Goal: Task Accomplishment & Management: Complete application form

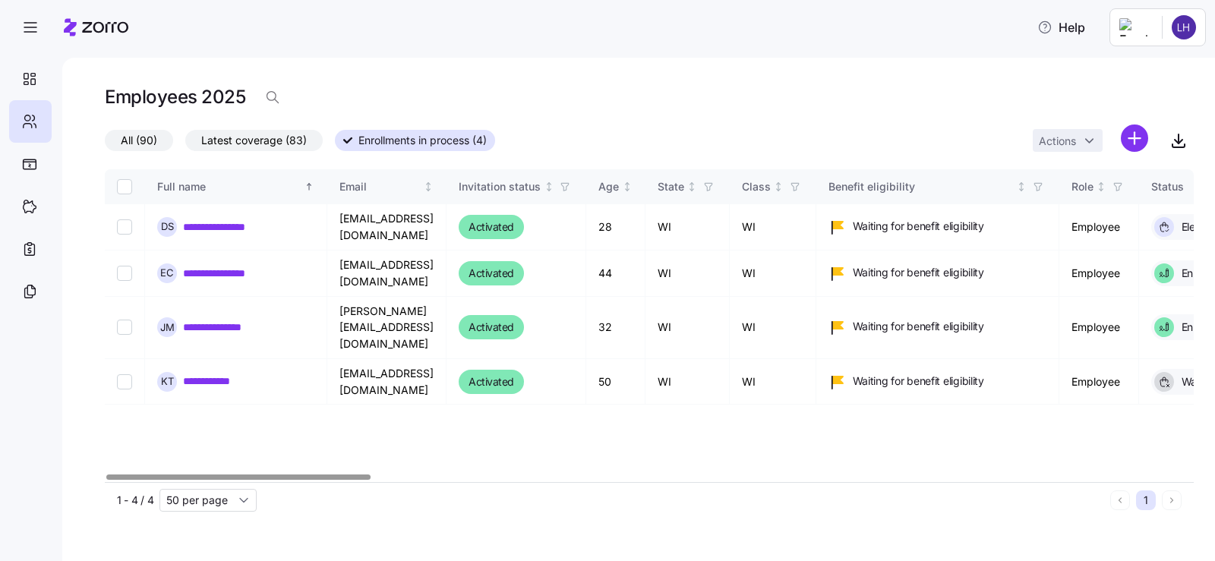
click at [310, 477] on div at bounding box center [237, 476] width 263 height 5
click at [206, 223] on link "**********" at bounding box center [225, 226] width 84 height 15
click at [209, 225] on link "**********" at bounding box center [225, 226] width 84 height 15
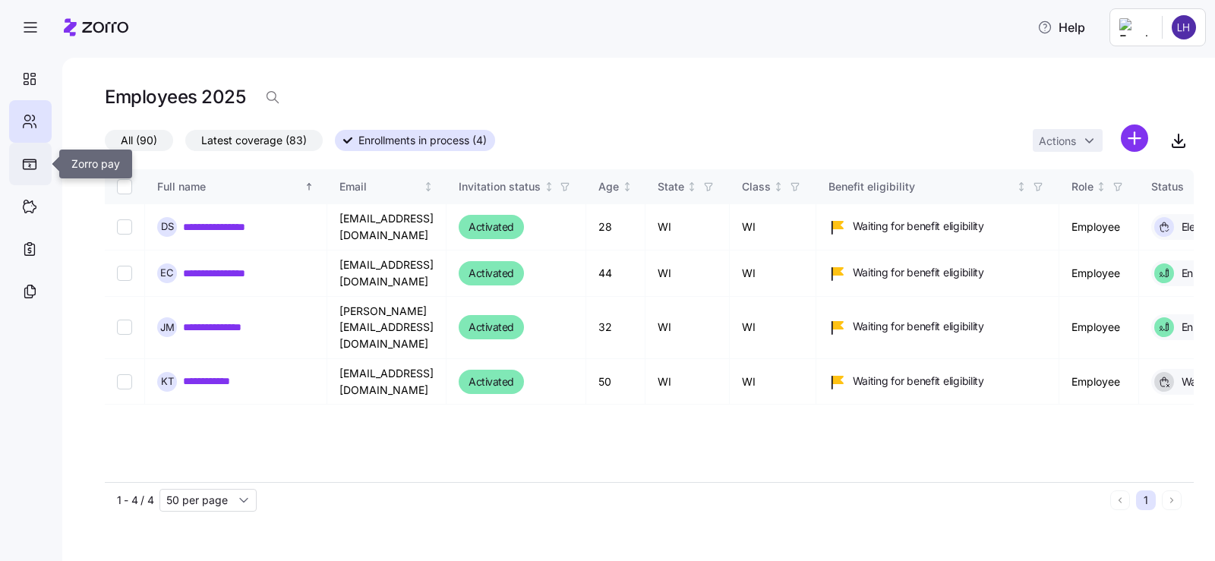
click at [27, 166] on icon at bounding box center [29, 164] width 15 height 11
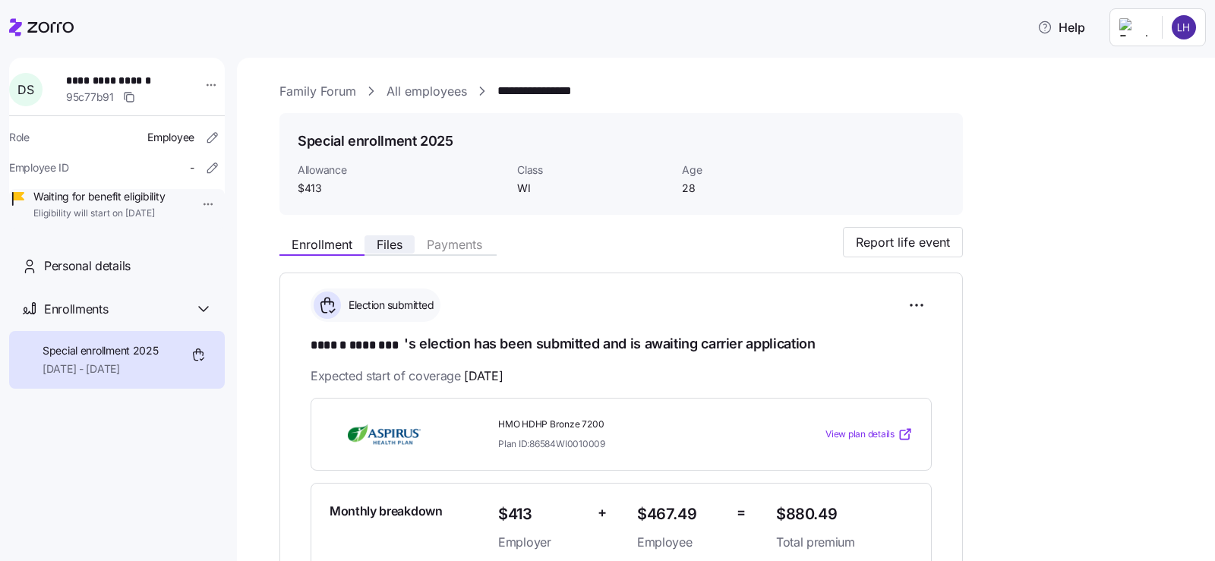
click at [379, 250] on span "Files" at bounding box center [390, 244] width 26 height 12
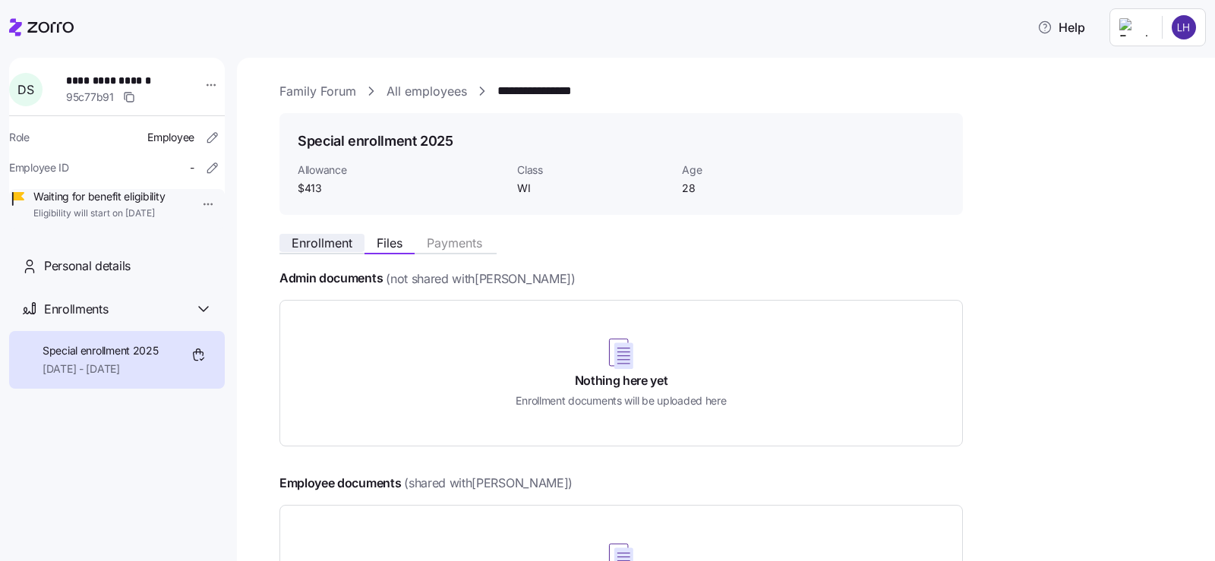
click at [337, 247] on span "Enrollment" at bounding box center [322, 243] width 61 height 12
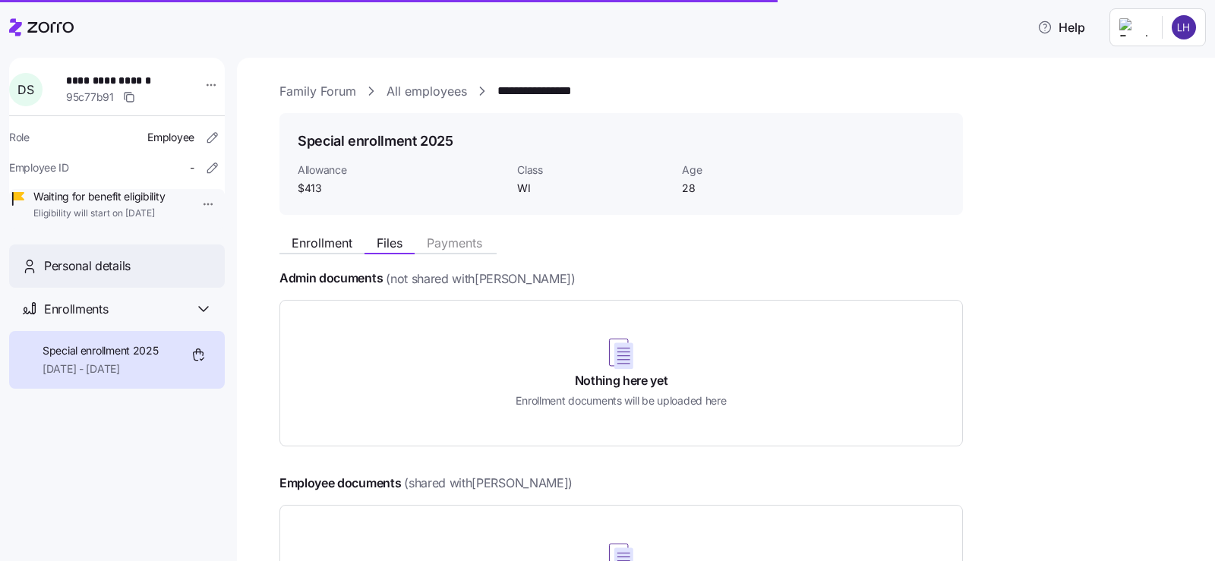
click at [93, 276] on span "Personal details" at bounding box center [87, 266] width 87 height 19
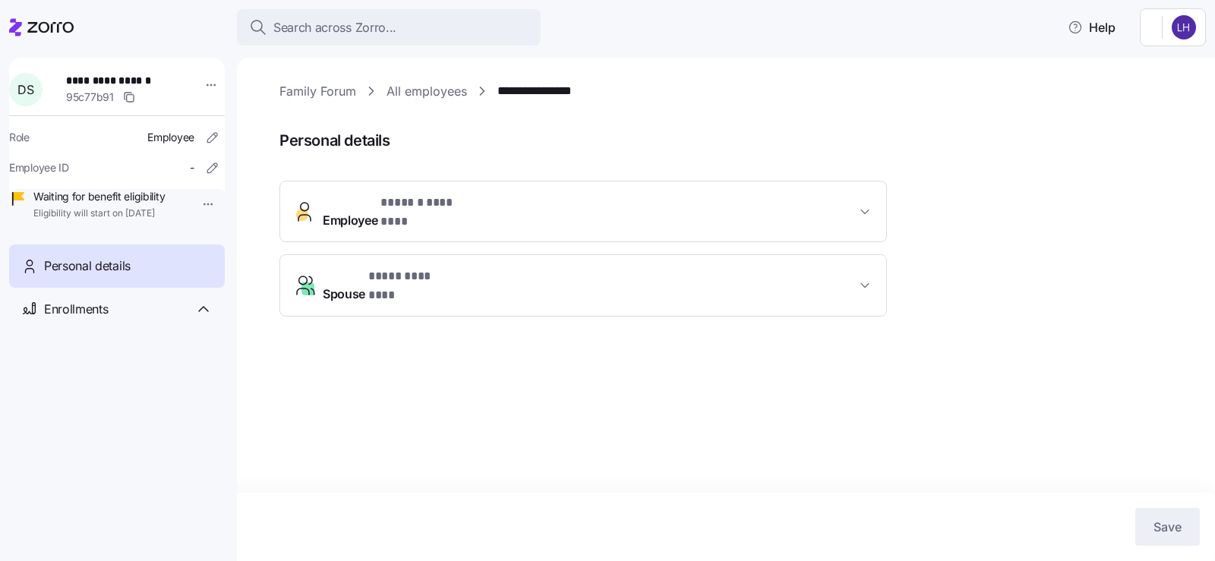
click at [194, 205] on html "**********" at bounding box center [607, 276] width 1215 height 552
click at [271, 183] on html "**********" at bounding box center [607, 276] width 1215 height 552
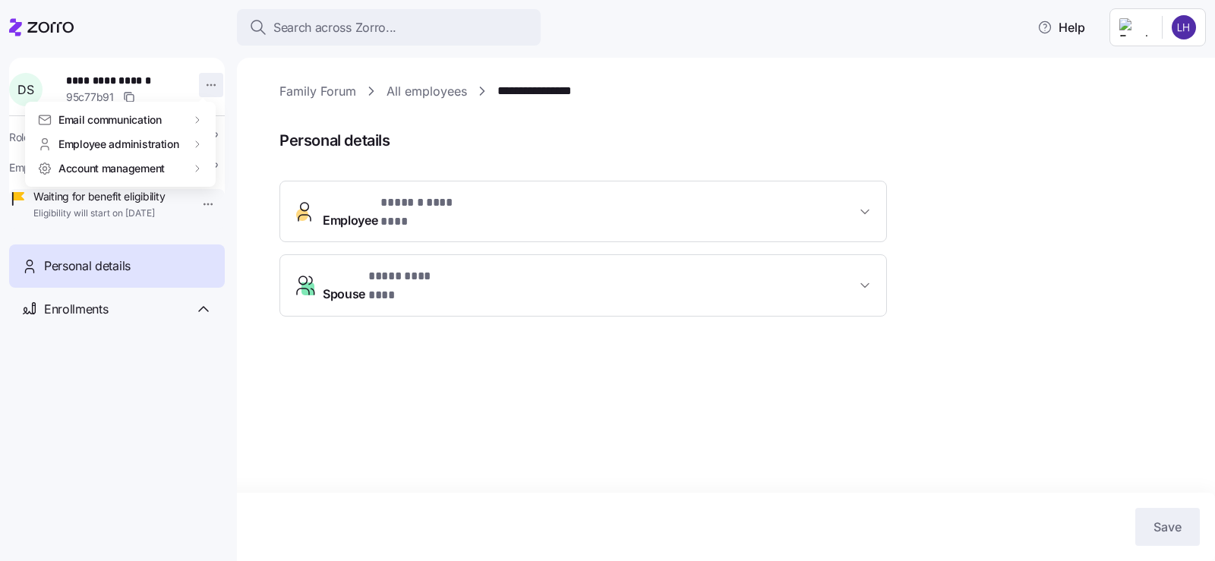
click at [206, 80] on html "**********" at bounding box center [607, 276] width 1215 height 552
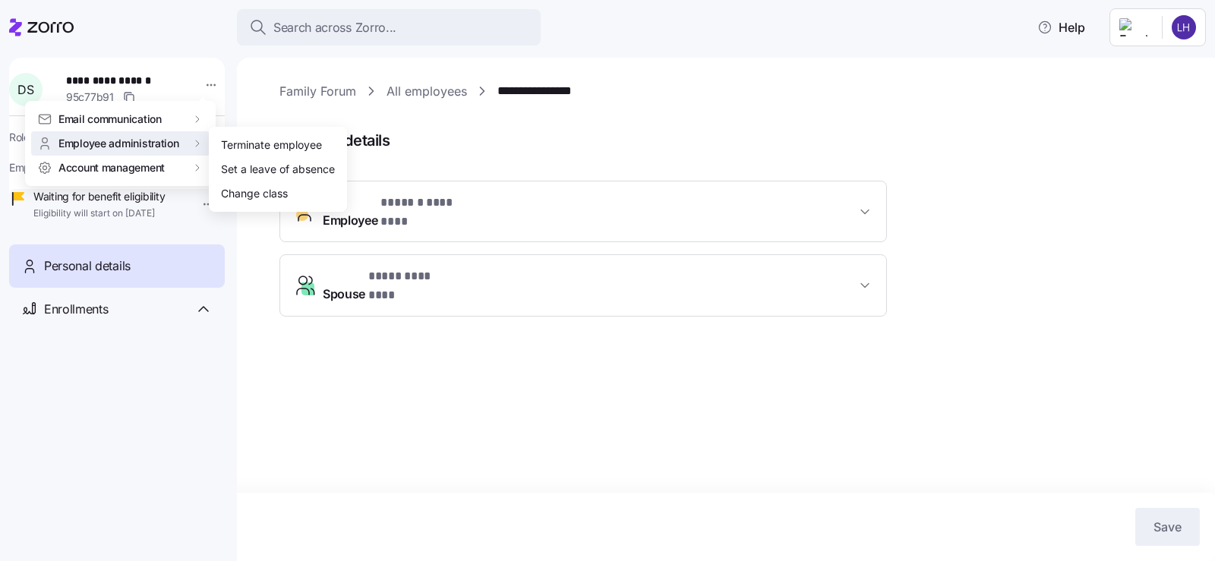
click at [672, 124] on html "**********" at bounding box center [607, 276] width 1215 height 552
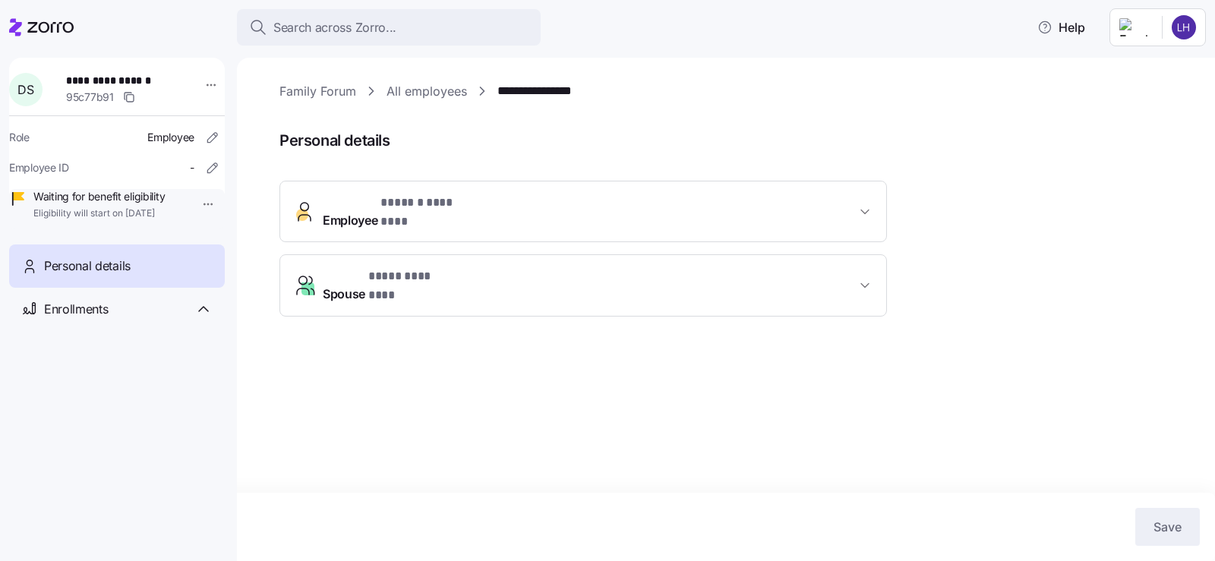
click at [399, 211] on span "* ****** ******** *" at bounding box center [430, 203] width 100 height 19
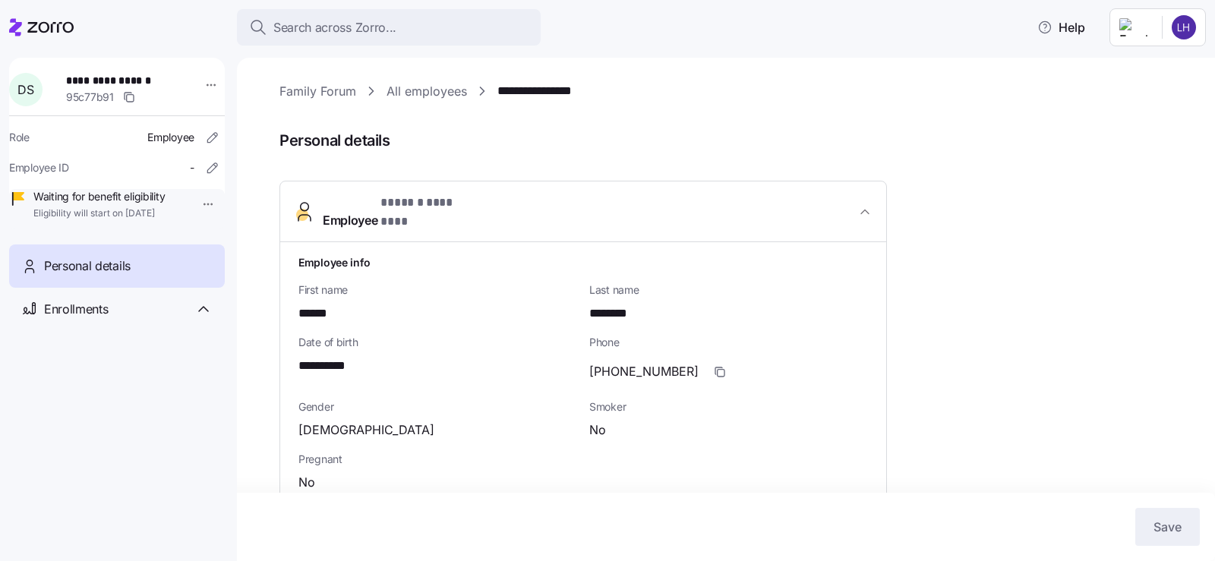
click at [1182, 30] on html "**********" at bounding box center [607, 276] width 1215 height 552
click at [720, 146] on html "**********" at bounding box center [607, 276] width 1215 height 552
click at [327, 93] on link "Family Forum" at bounding box center [317, 91] width 77 height 19
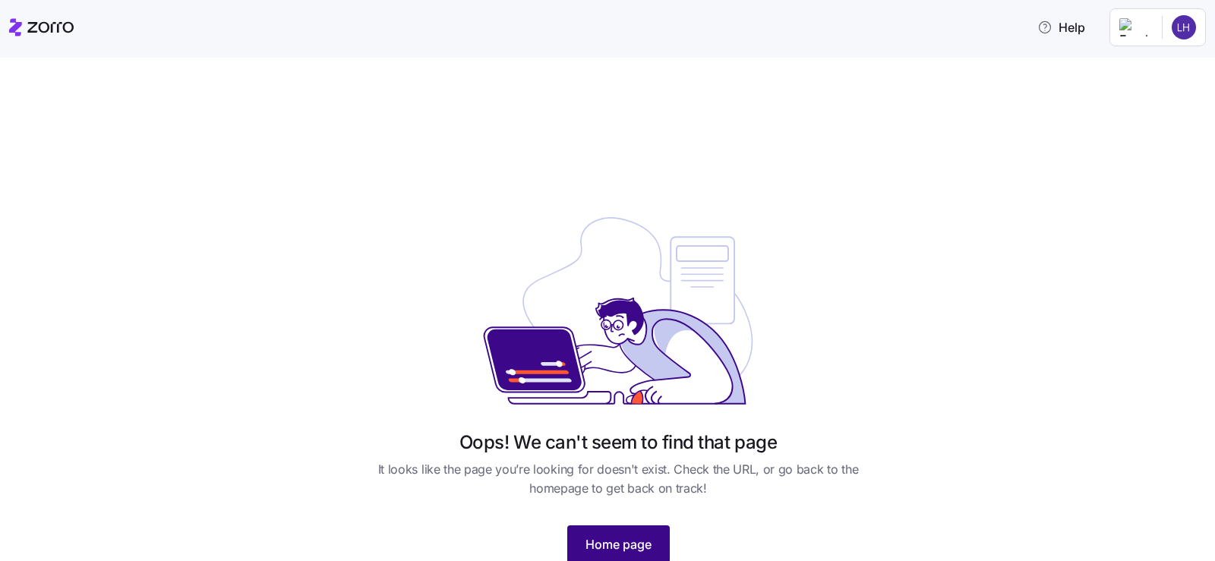
click at [638, 556] on button "Home page" at bounding box center [618, 544] width 102 height 38
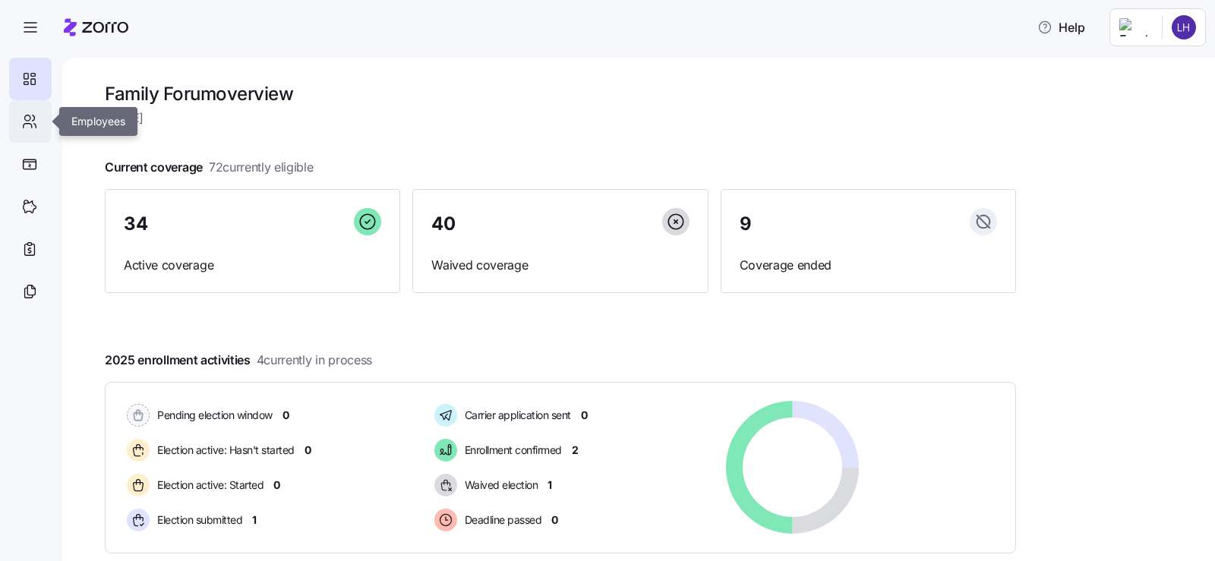
click at [33, 121] on icon at bounding box center [29, 121] width 17 height 18
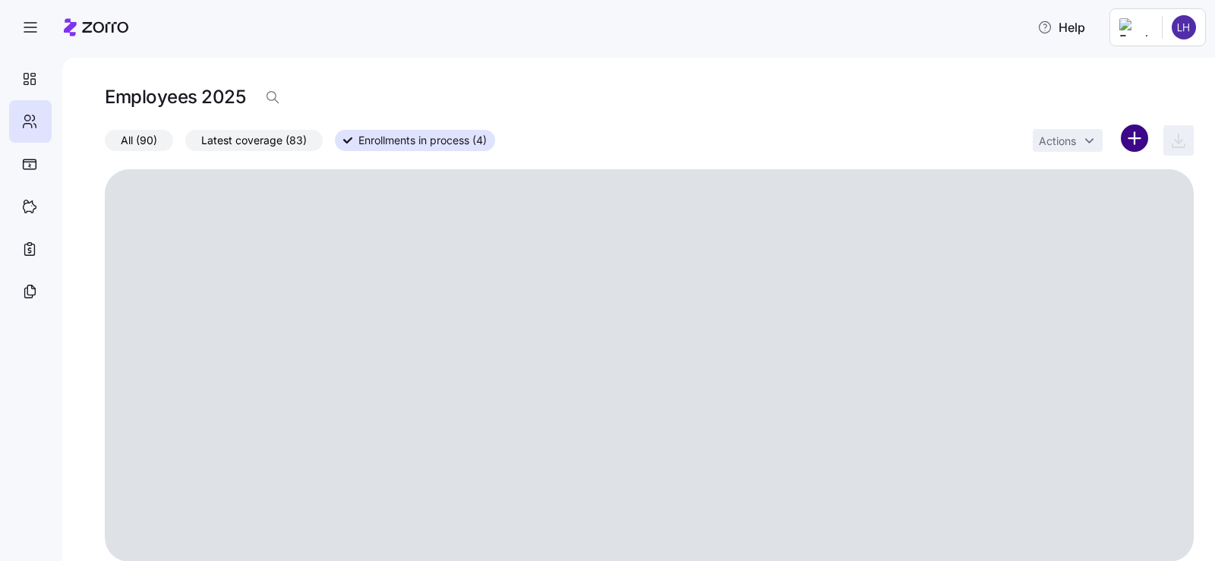
click at [1125, 142] on html "Help Employees 2025 All (90) Latest coverage (83) Enrollments in process (4) Ac…" at bounding box center [607, 276] width 1215 height 552
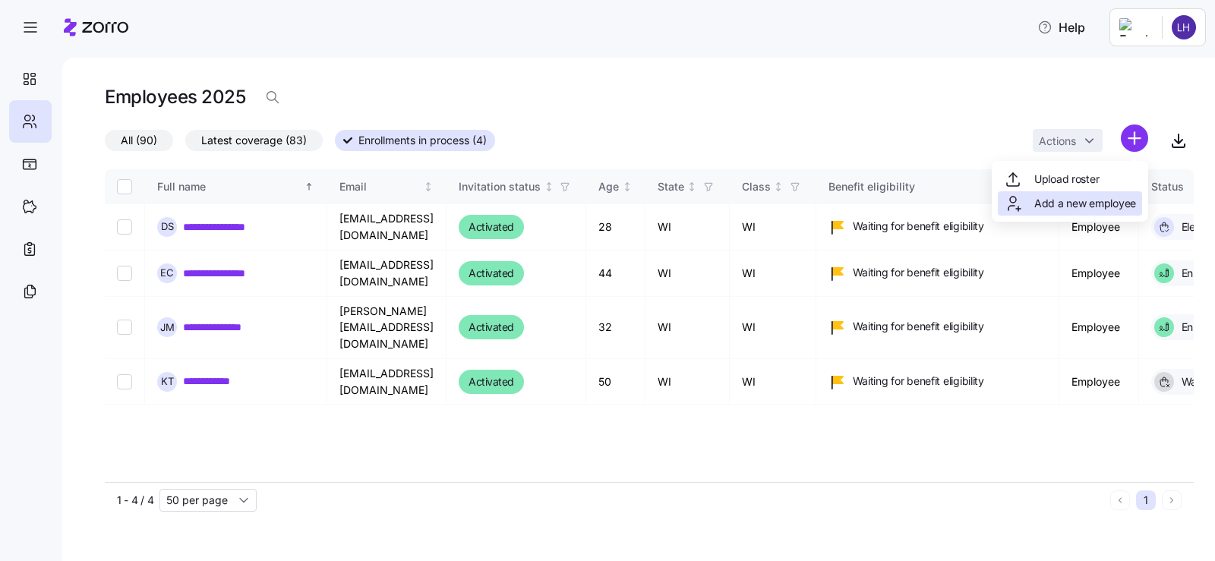
click at [1048, 200] on span "Add a new employee" at bounding box center [1085, 203] width 102 height 15
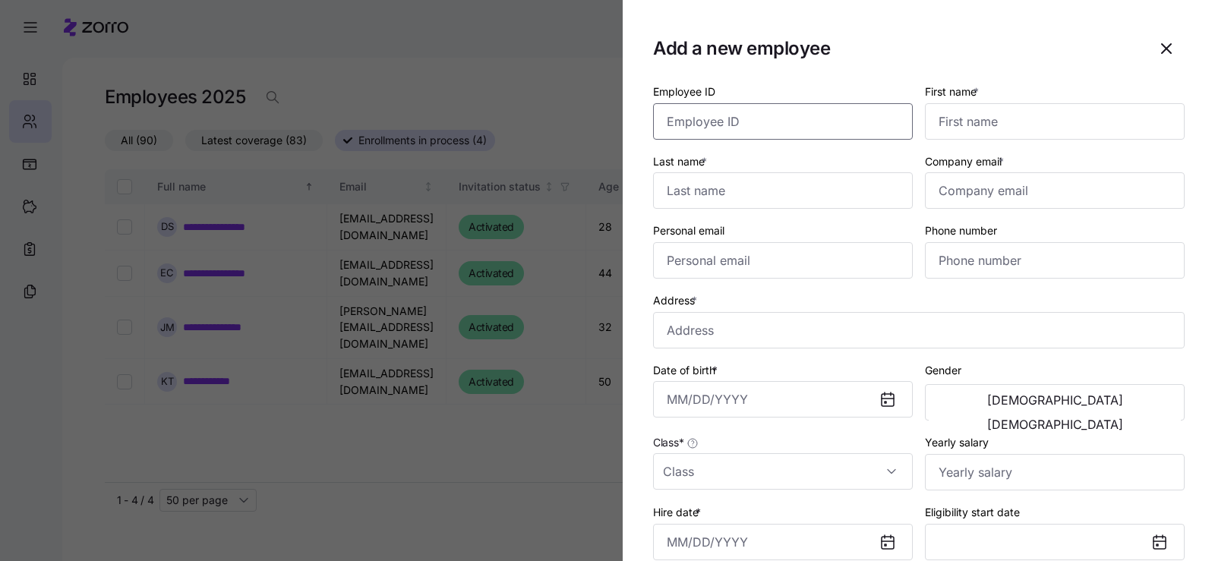
click at [828, 131] on input "Employee ID" at bounding box center [783, 121] width 260 height 36
click at [983, 120] on input "First name *" at bounding box center [1055, 121] width 260 height 36
type input "Rylie"
type input "Yanko"
click at [995, 193] on input "Company email *" at bounding box center [1055, 190] width 260 height 36
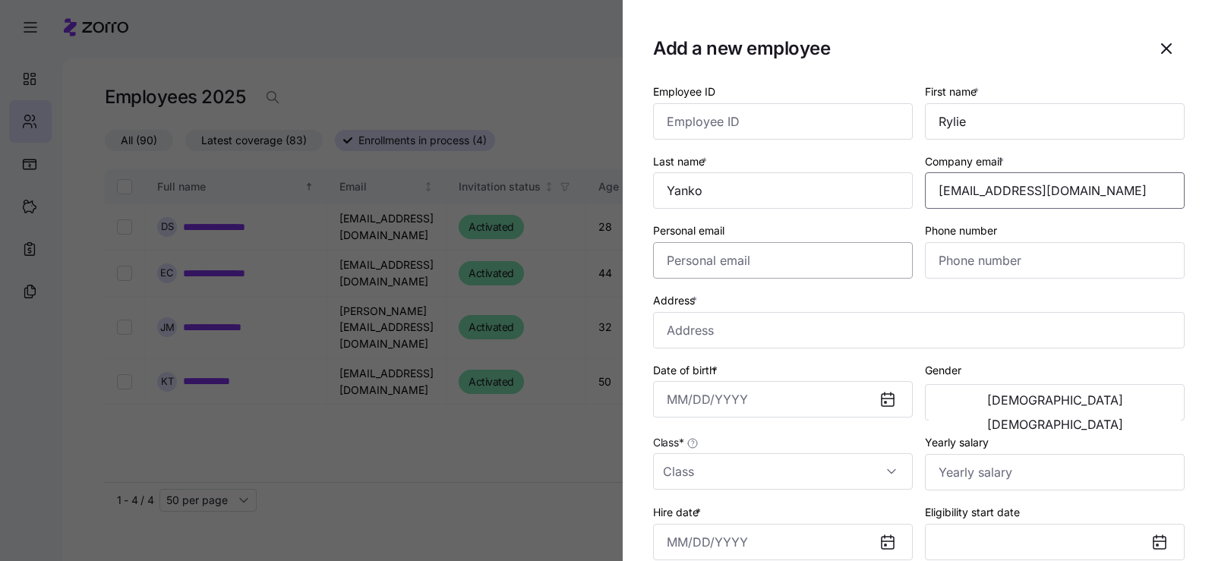
type input "ryliey@familyforum.org"
click at [807, 266] on input "Personal email" at bounding box center [783, 260] width 260 height 36
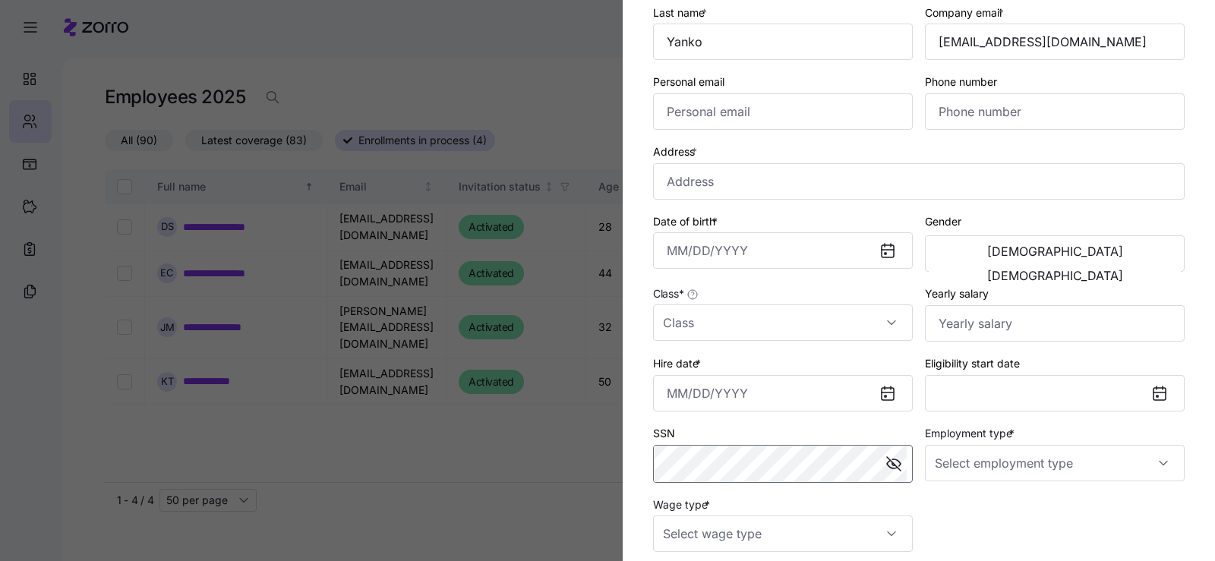
scroll to position [76, 0]
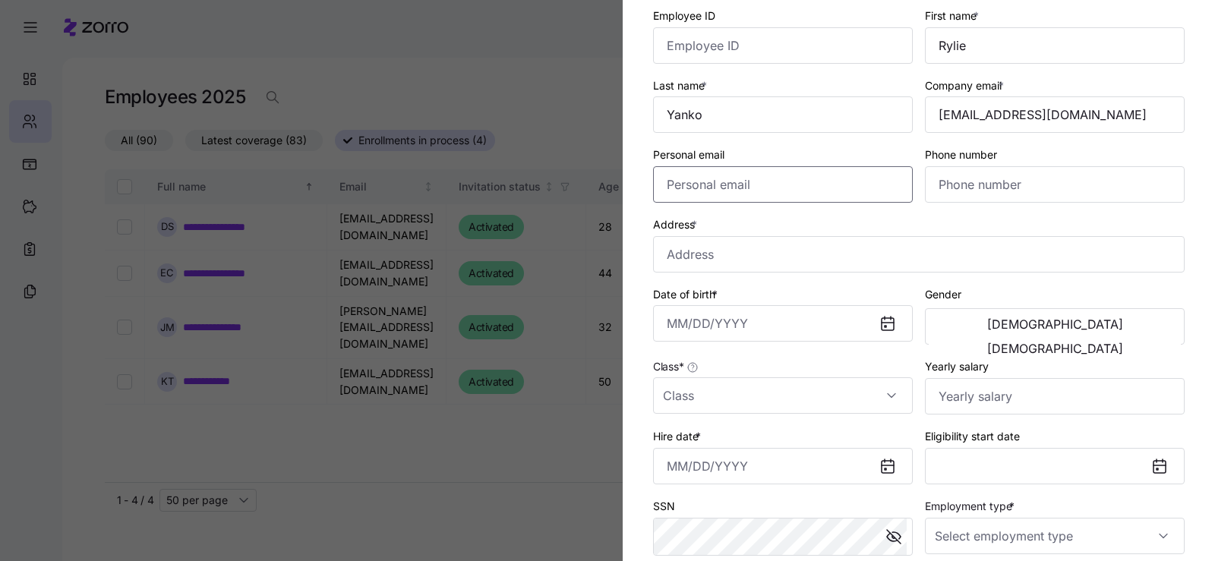
click at [730, 191] on input "Personal email" at bounding box center [783, 184] width 260 height 36
paste input "rylieroo3005@gmail.com"
type input "rylieroo3005@gmail.com"
click at [1016, 183] on input "Phone number" at bounding box center [1055, 184] width 260 height 36
paste input "1 (715) 681-1438"
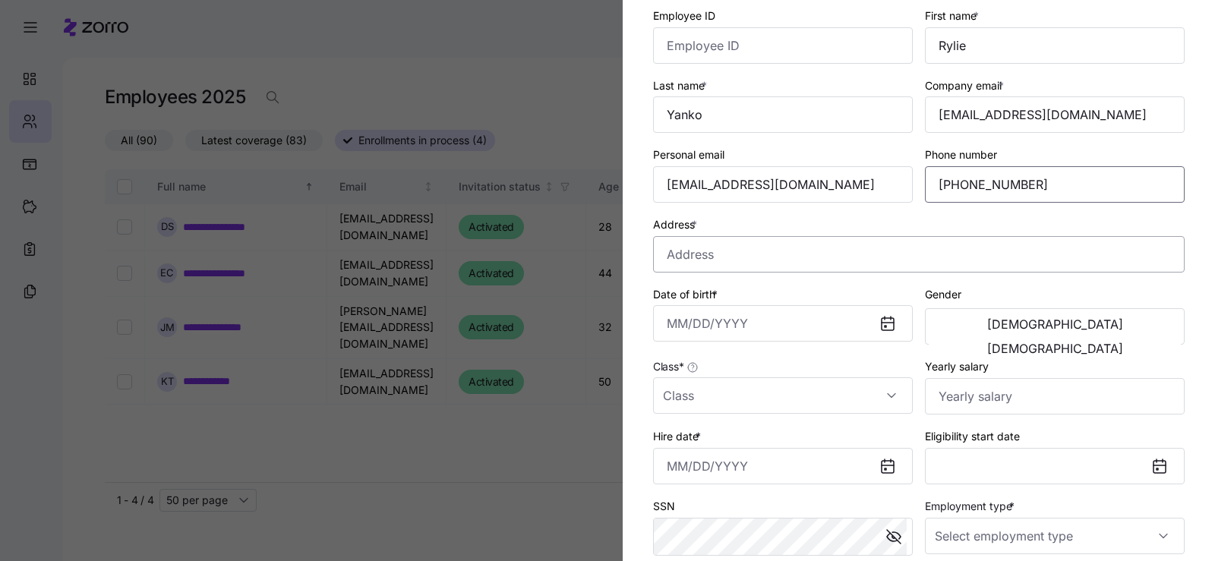
type input "1 (715) 681-1438"
click at [767, 239] on input "Address *" at bounding box center [918, 254] width 531 height 36
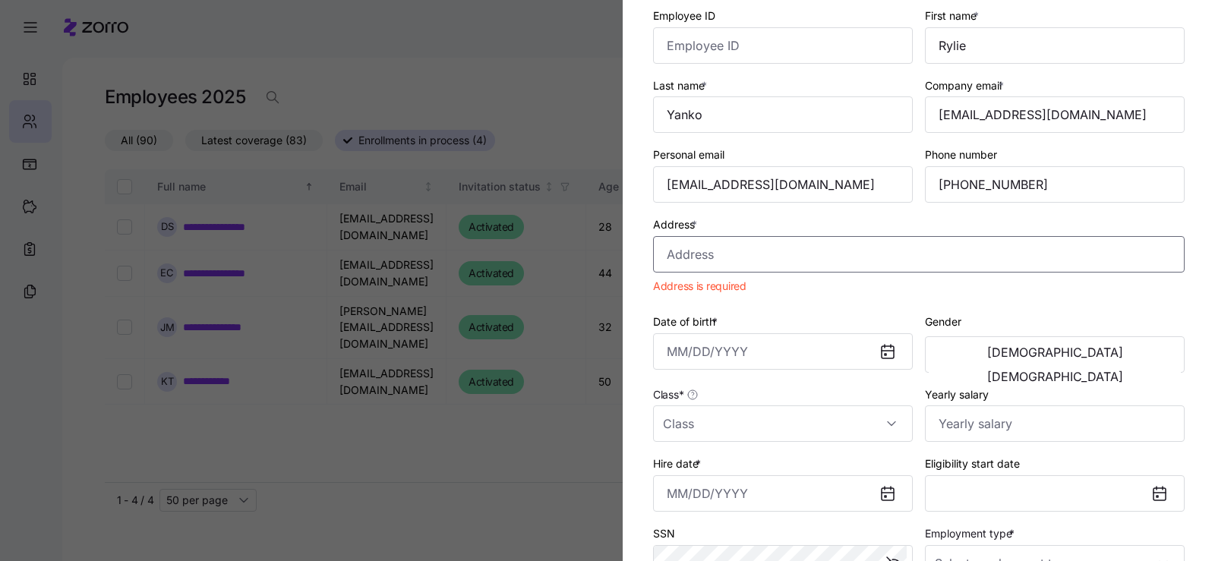
click at [704, 254] on input "Address *" at bounding box center [918, 254] width 531 height 36
paste input "60519 John Johnson Road"
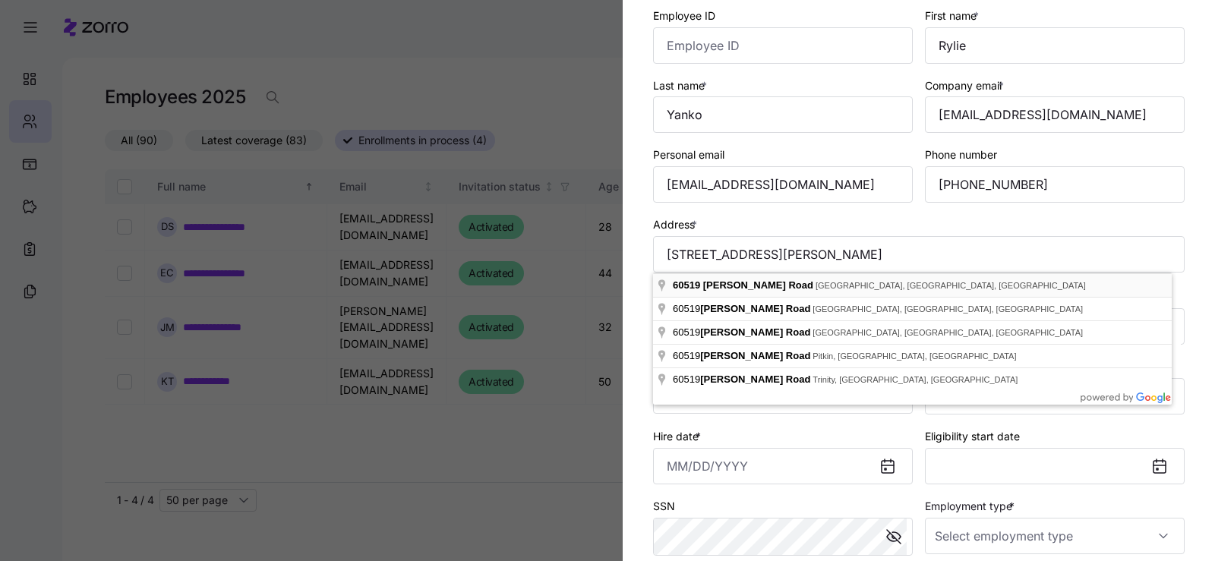
type input "60519 John Johnson Rd, Ashland, WI 54806, USA"
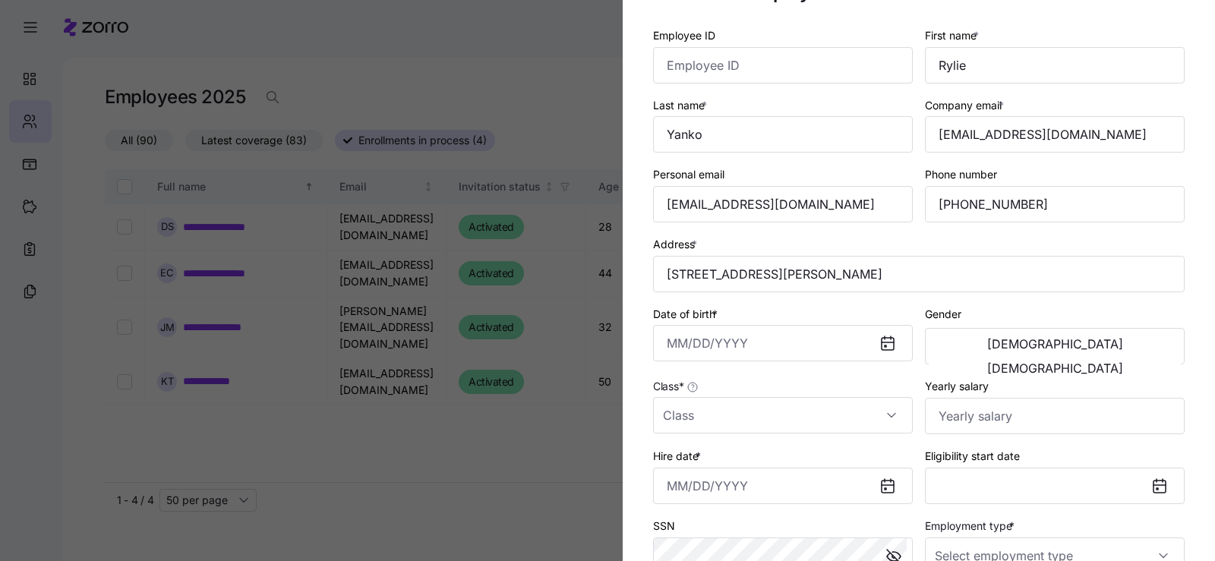
scroll to position [0, 0]
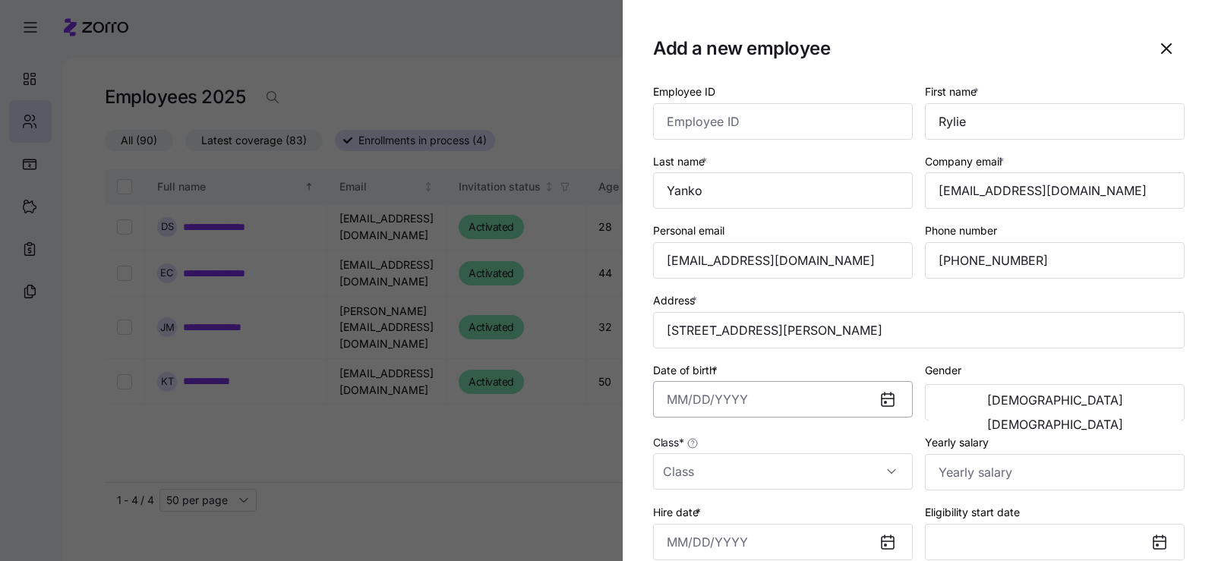
click at [787, 405] on input "Date of birth *" at bounding box center [783, 399] width 260 height 36
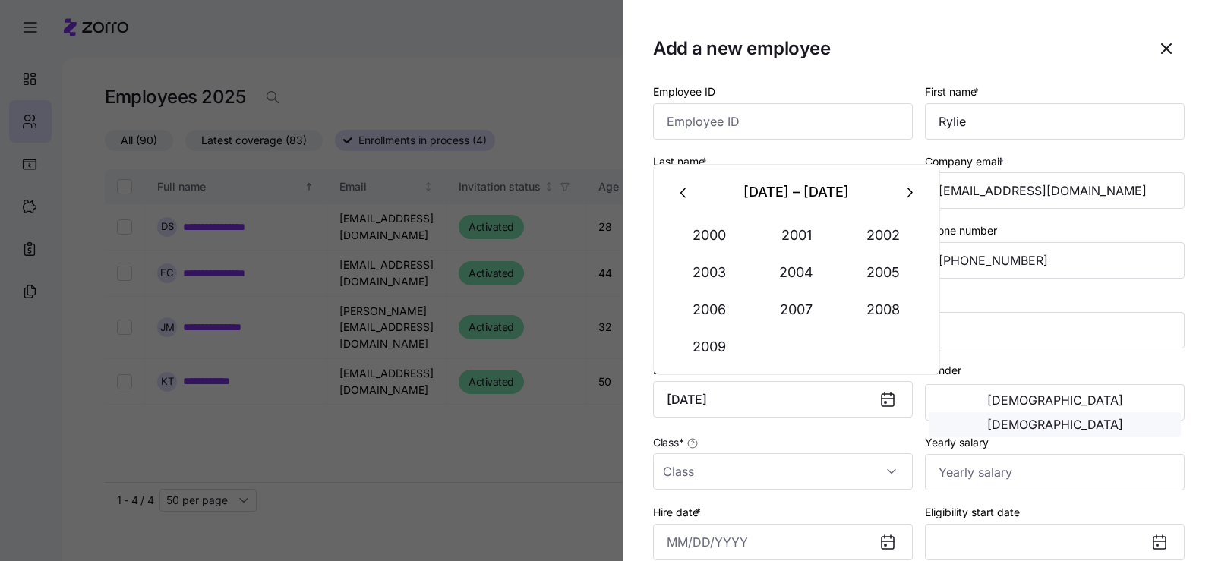
type input "August 30, 2005"
click at [1161, 412] on button "Female" at bounding box center [1054, 424] width 252 height 24
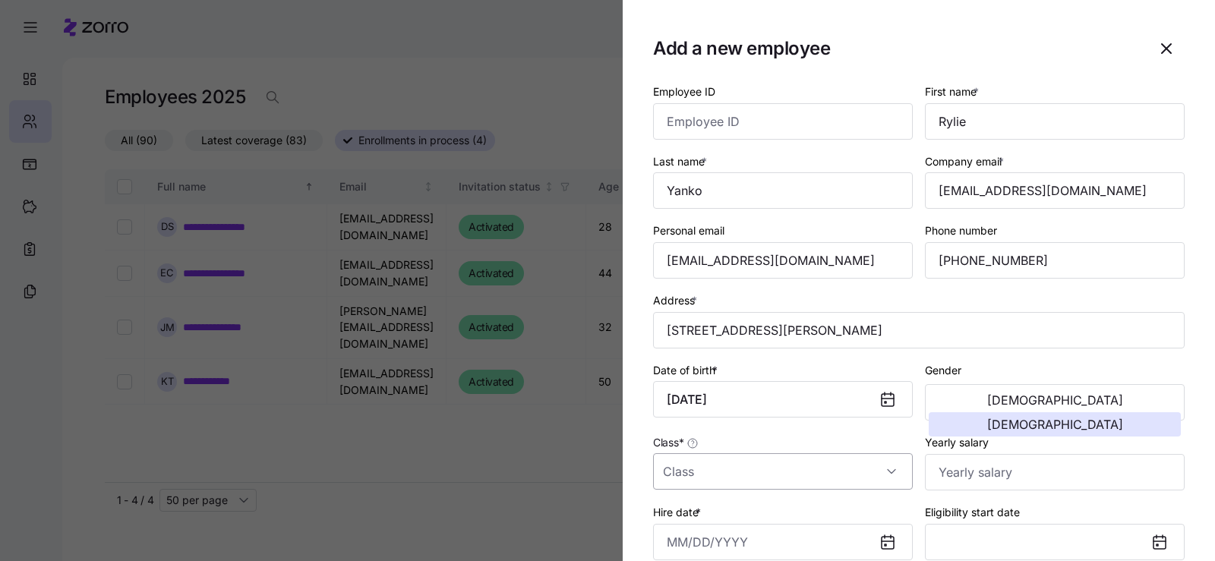
click at [853, 464] on input "Class *" at bounding box center [783, 471] width 260 height 36
click at [774, 393] on div "WI" at bounding box center [780, 394] width 242 height 32
type input "WI"
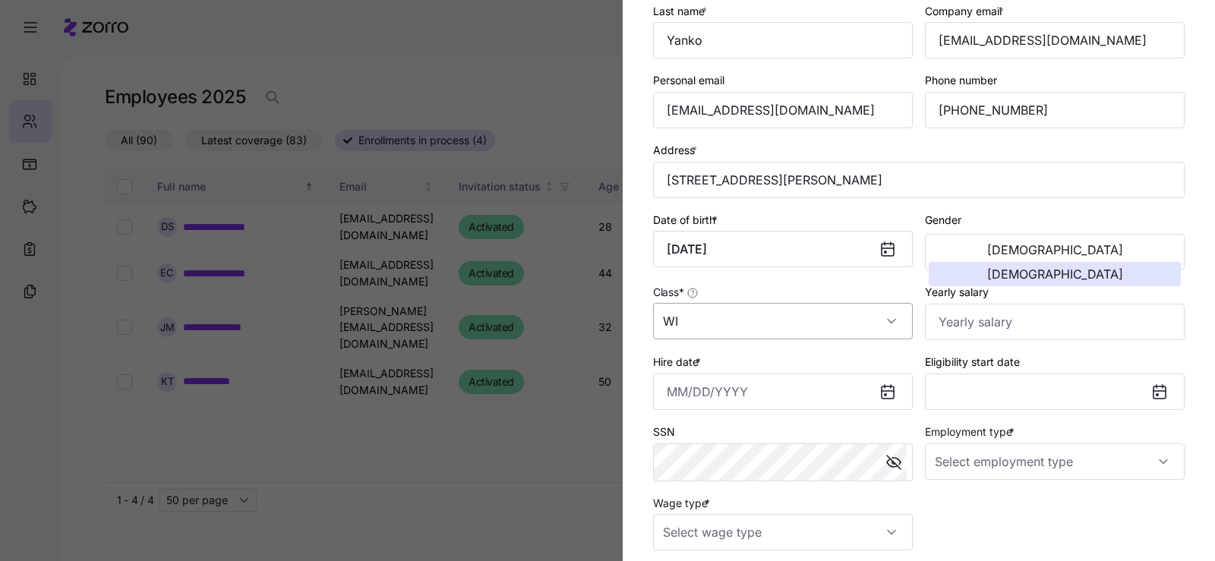
scroll to position [152, 0]
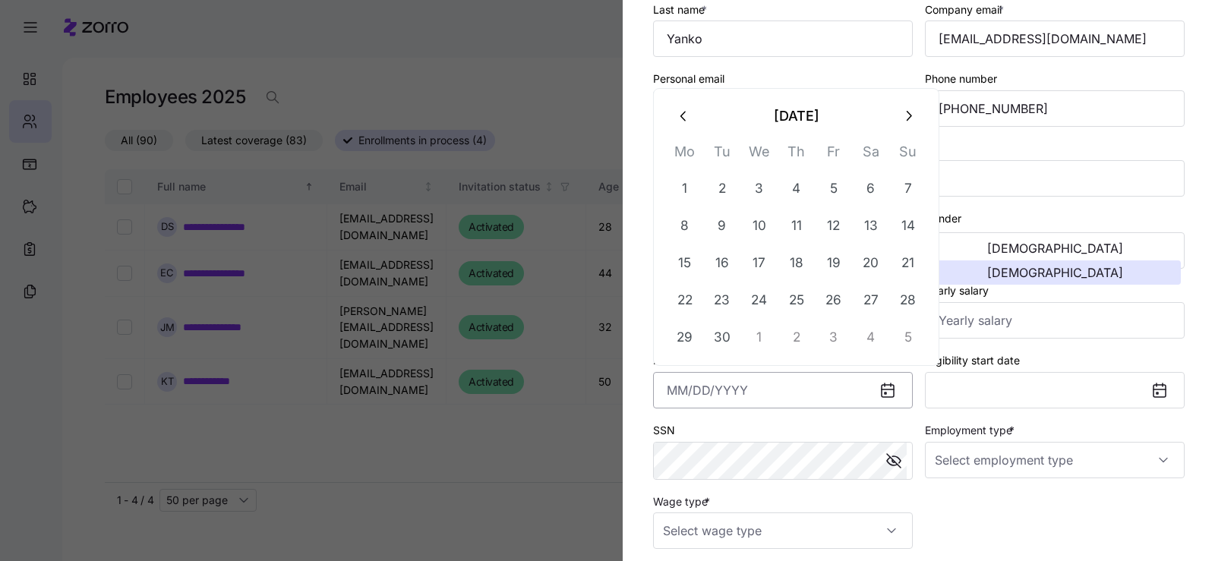
click at [767, 393] on input "Hire date *" at bounding box center [783, 390] width 260 height 36
type input "August 27, 2025"
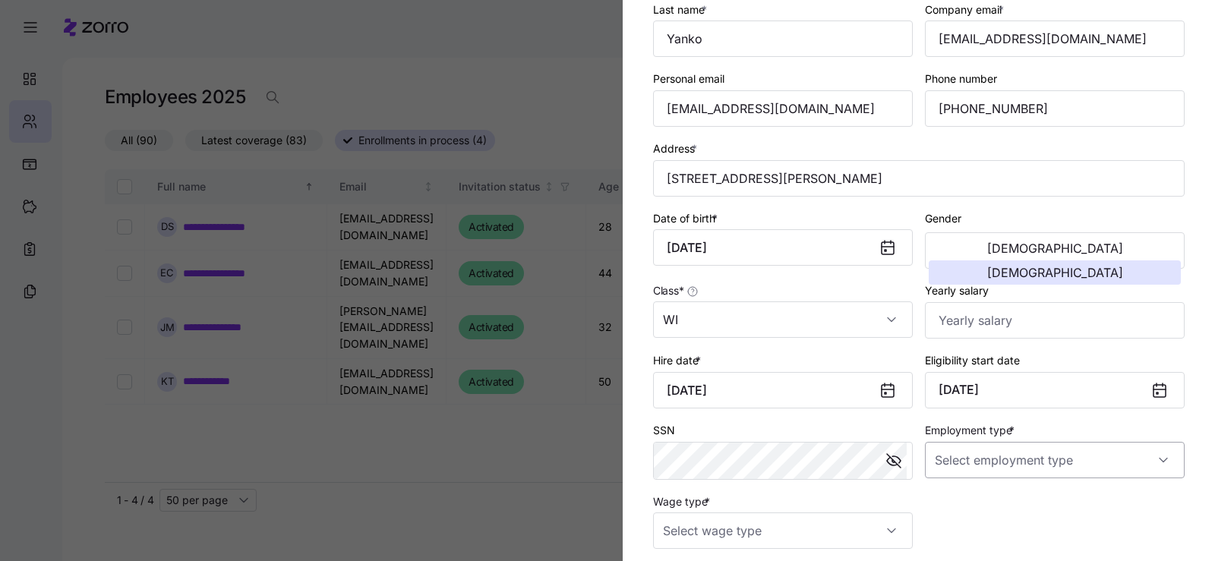
click at [979, 462] on input "Employment type *" at bounding box center [1055, 460] width 260 height 36
click at [963, 504] on span "Full Time" at bounding box center [960, 506] width 44 height 17
type input "Full Time"
click at [963, 504] on div "Employee ID First name * Rylie Last name * Yanko Company email * ryliey@familyf…" at bounding box center [919, 239] width 544 height 631
click at [759, 534] on input "Wage type *" at bounding box center [783, 530] width 260 height 36
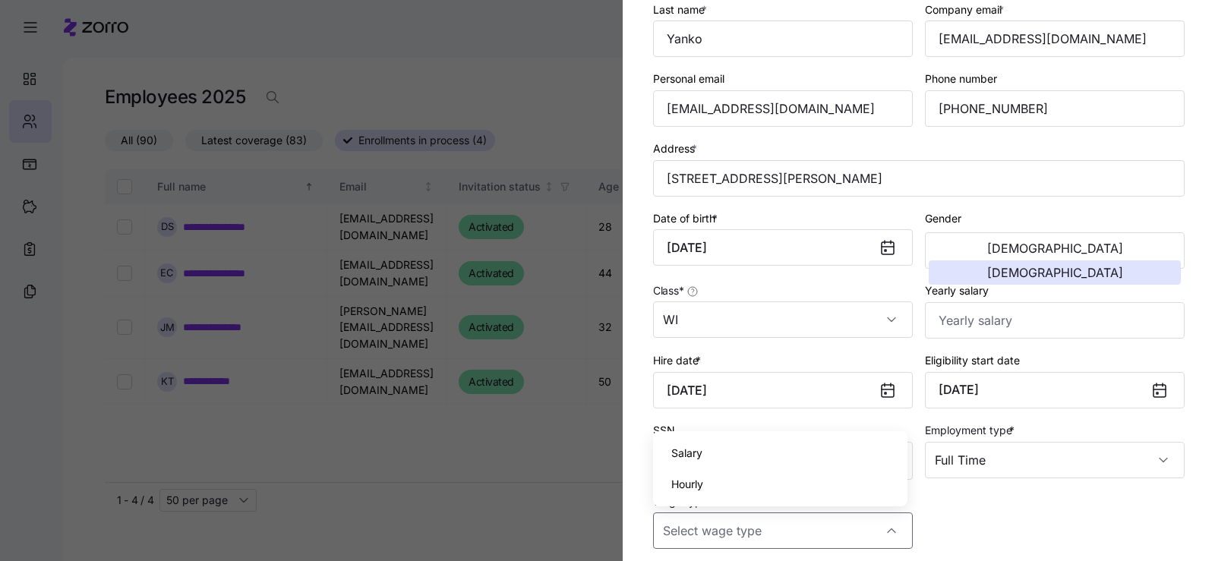
click at [712, 494] on div "Hourly" at bounding box center [780, 484] width 242 height 32
type input "Hourly"
click at [977, 514] on div "Employee ID First name * Rylie Last name * Yanko Company email * ryliey@familyf…" at bounding box center [919, 239] width 544 height 631
click at [985, 328] on input "Yearly salary" at bounding box center [1055, 320] width 260 height 36
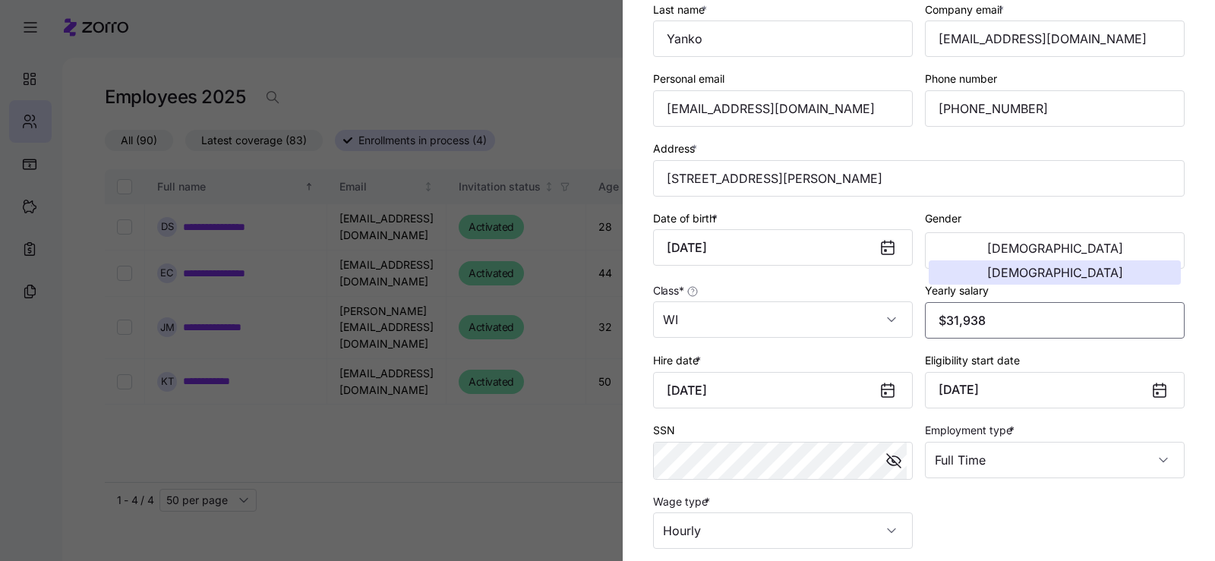
click at [969, 317] on input "$31,938" at bounding box center [1055, 320] width 260 height 36
type input "$31,928"
click at [985, 531] on div "Employee ID First name * Rylie Last name * Yanko Company email * ryliey@familyf…" at bounding box center [919, 239] width 544 height 631
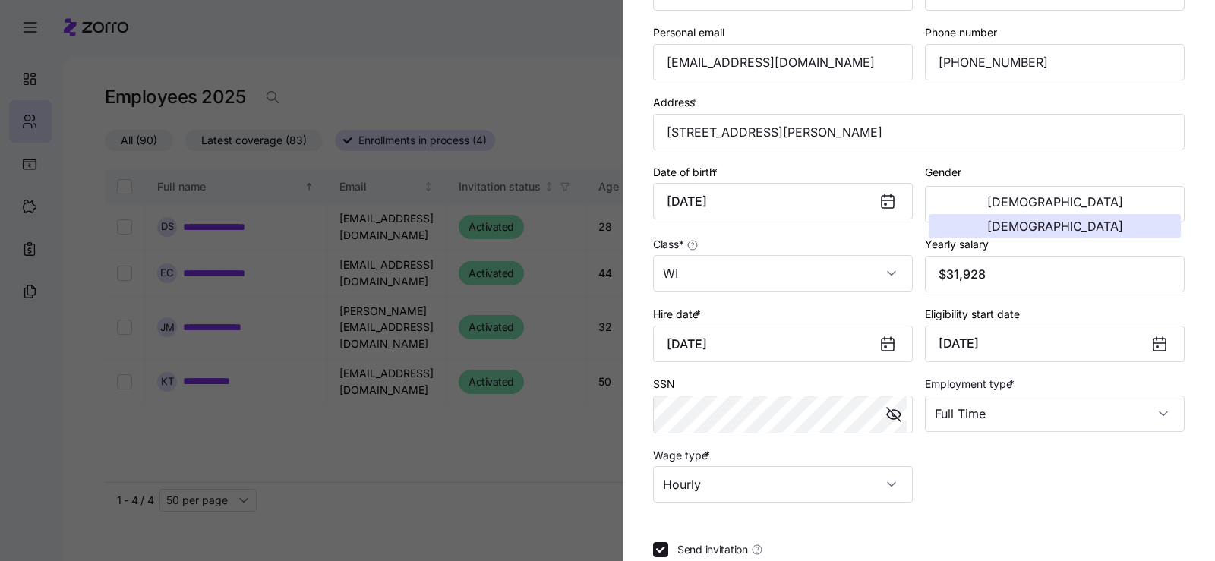
scroll to position [295, 0]
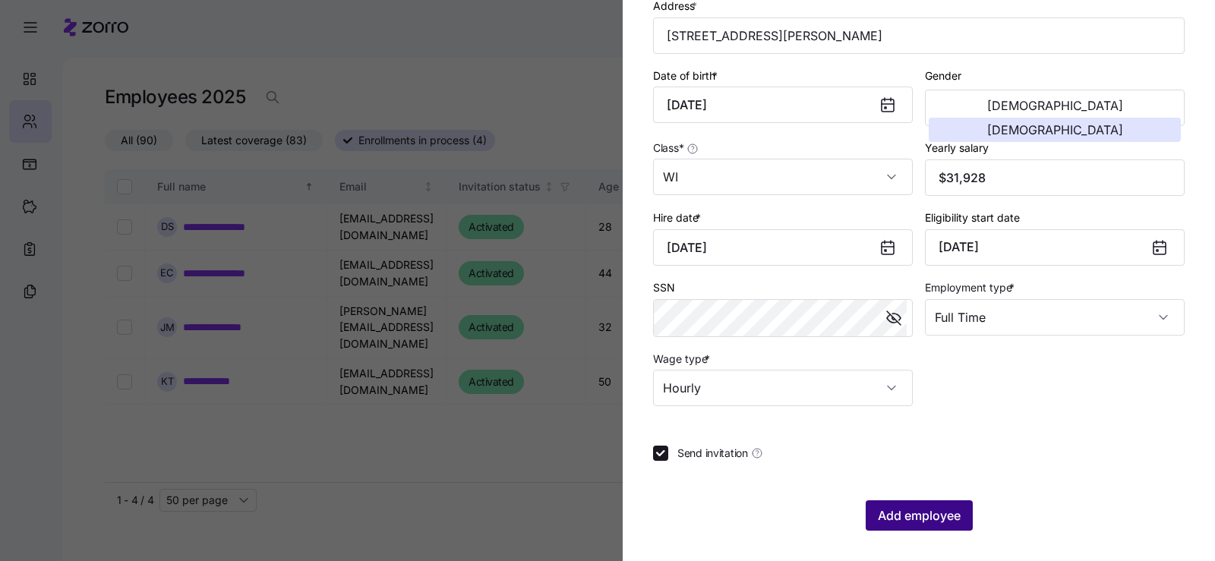
click at [928, 514] on span "Add employee" at bounding box center [919, 515] width 83 height 18
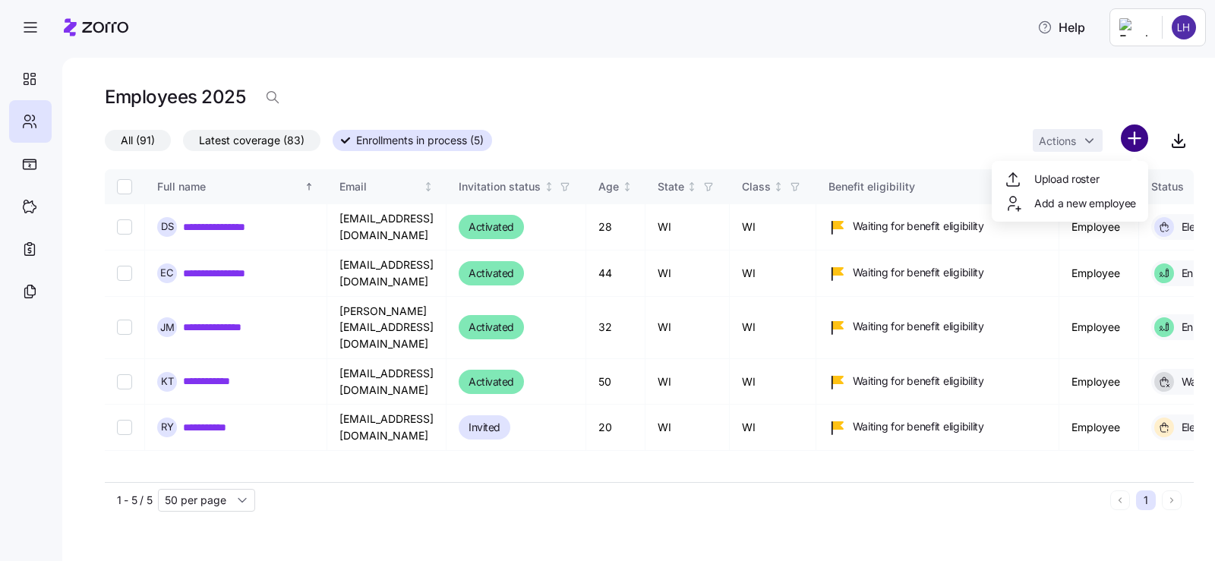
click at [1136, 137] on html "**********" at bounding box center [607, 276] width 1215 height 552
click at [1085, 215] on div "Add a new employee" at bounding box center [1069, 203] width 144 height 24
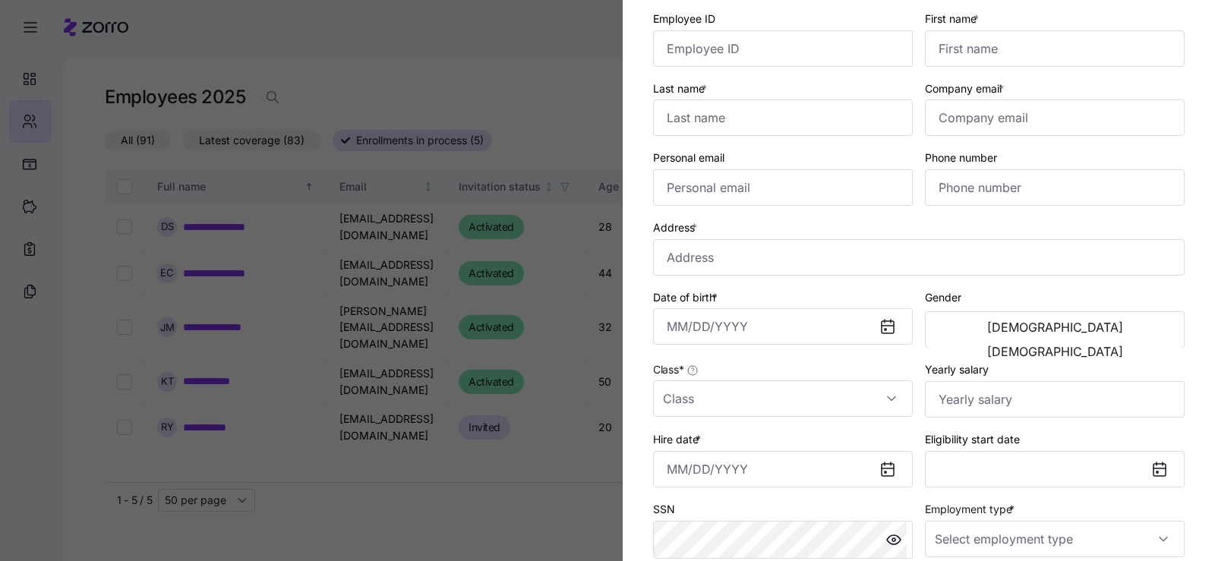
scroll to position [0, 0]
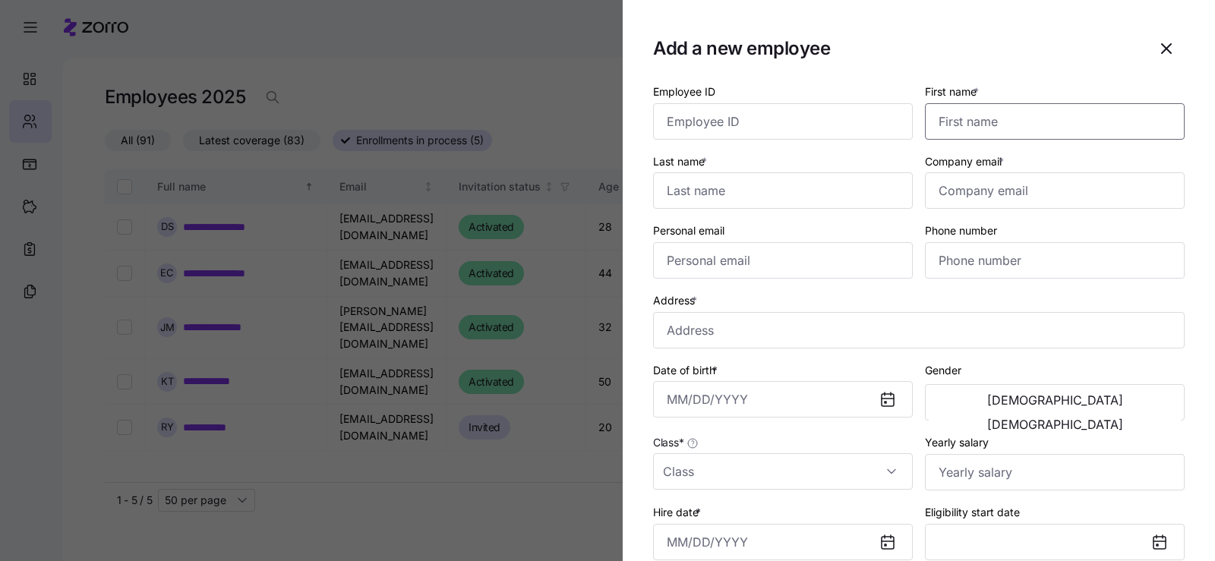
click at [978, 119] on input "First name *" at bounding box center [1055, 121] width 260 height 36
type input "Kailaya"
type input "Pallas"
type input "K"
type input "kailayap@familyforum.org"
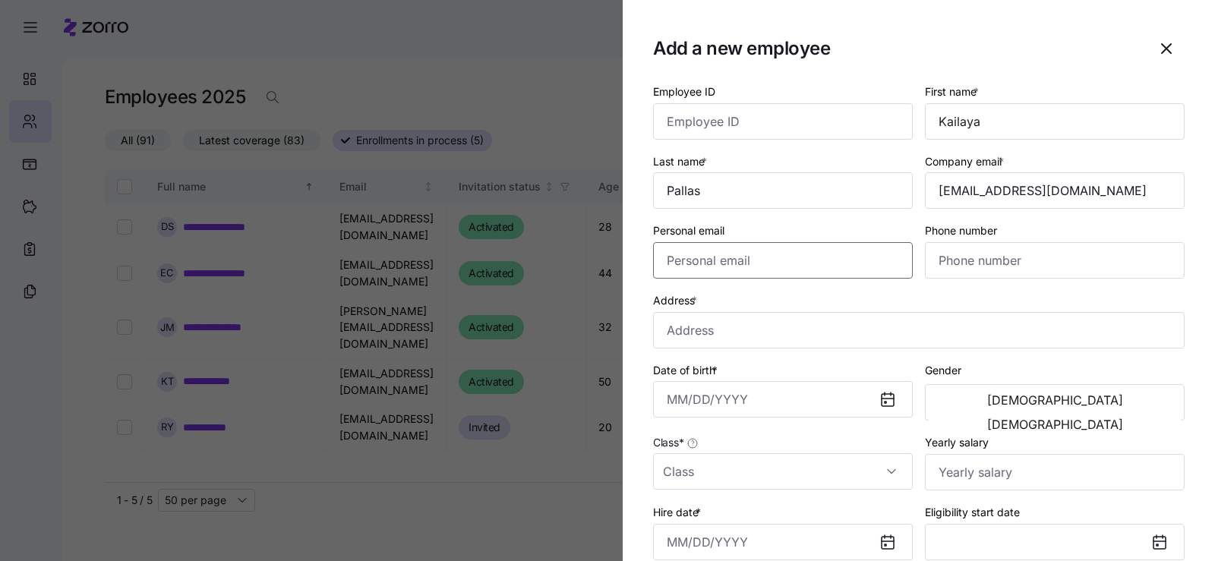
click at [775, 261] on input "Personal email" at bounding box center [783, 260] width 260 height 36
paste input ""Kailaya Pallas" <kailaya.m@icloud.com>"
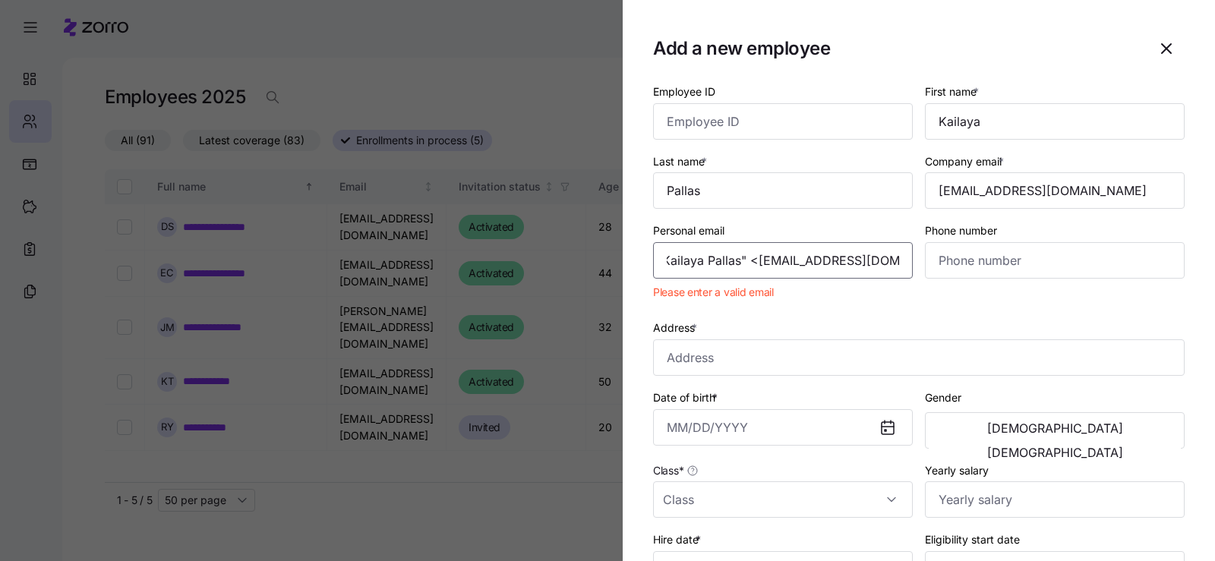
click at [755, 262] on input ""Kailaya Pallas" <kailaya.m@icloud.com>" at bounding box center [783, 260] width 260 height 36
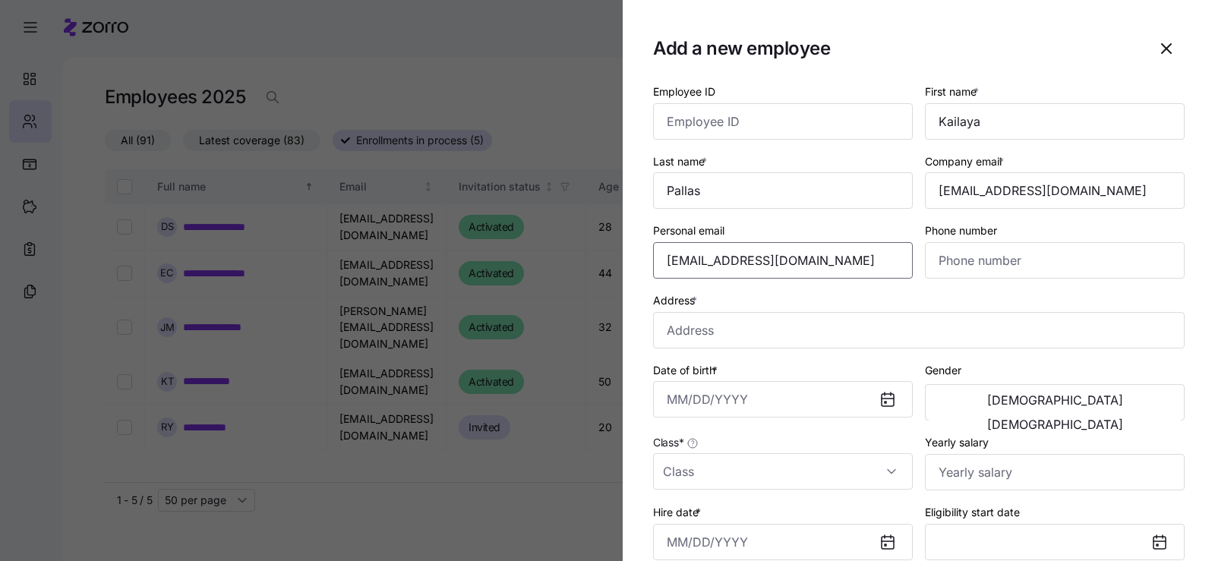
type input "kailaya.m@icloud.com"
click at [1161, 49] on icon "button" at bounding box center [1165, 48] width 9 height 9
